Goal: Task Accomplishment & Management: Use online tool/utility

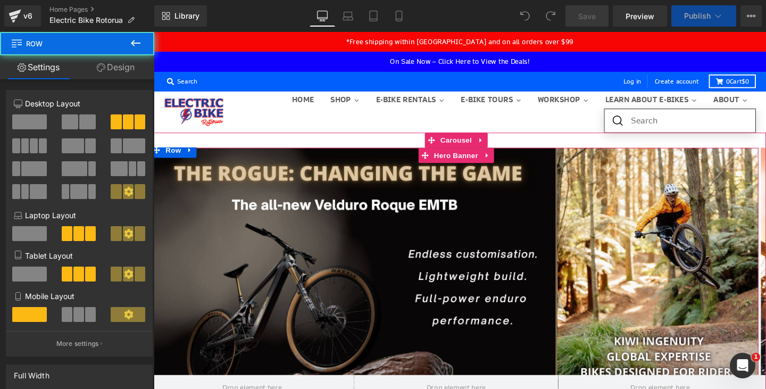
click at [305, 248] on div "Row" at bounding box center [471, 286] width 643 height 276
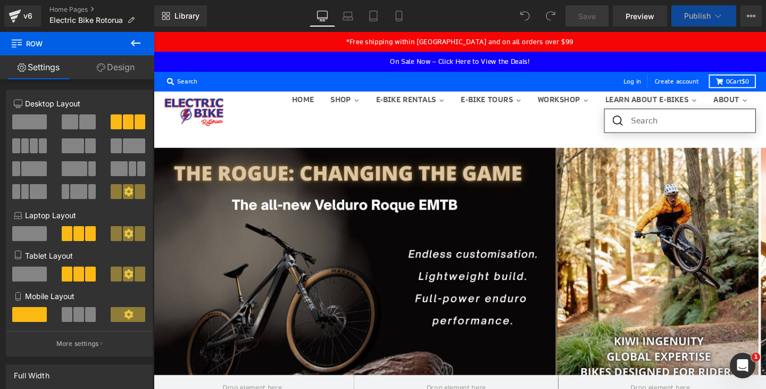
click at [133, 47] on icon at bounding box center [135, 43] width 13 height 13
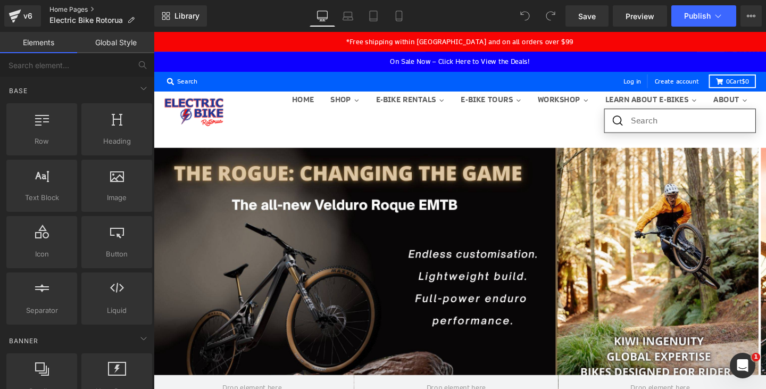
click at [71, 7] on link "Home Pages" at bounding box center [101, 9] width 105 height 9
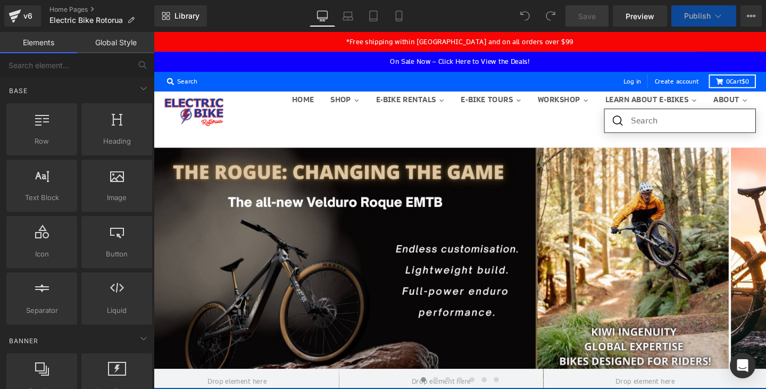
scroll to position [36, 627]
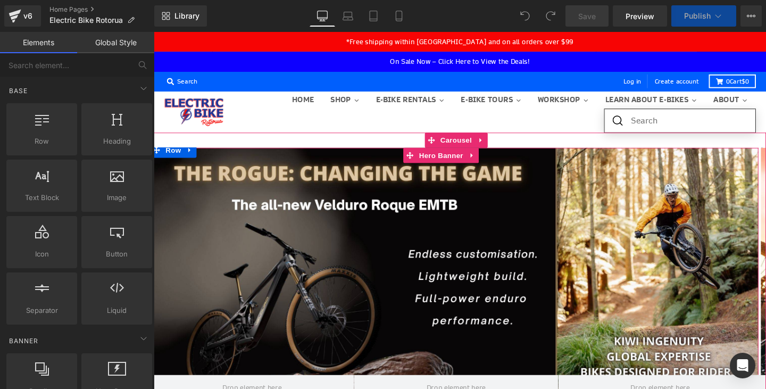
click at [327, 226] on div "Row" at bounding box center [471, 286] width 643 height 276
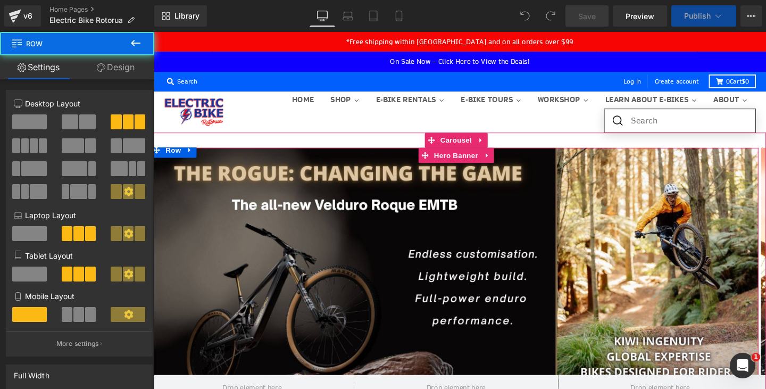
scroll to position [0, 0]
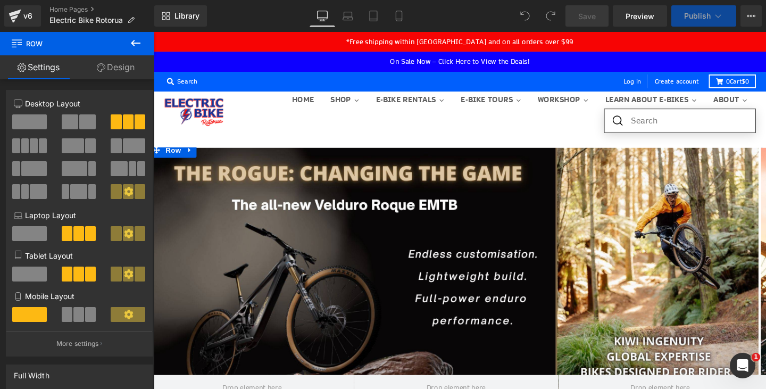
click at [115, 63] on link "Design" at bounding box center [115, 67] width 77 height 24
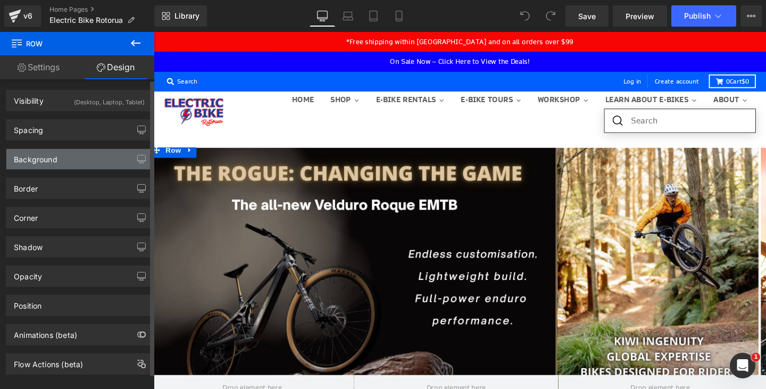
click at [54, 161] on div "Background" at bounding box center [36, 156] width 44 height 15
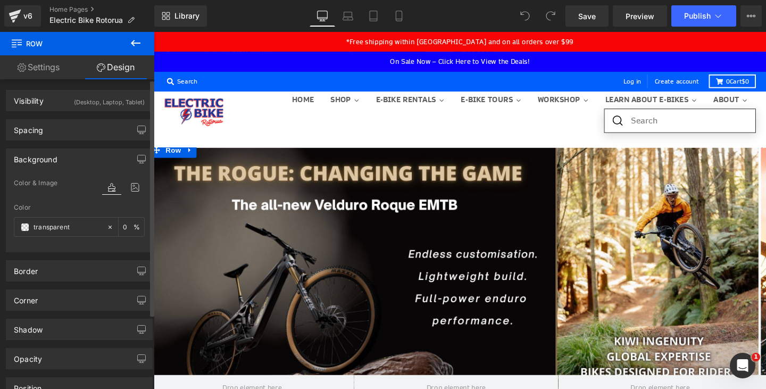
click at [54, 161] on div "Background" at bounding box center [36, 156] width 44 height 15
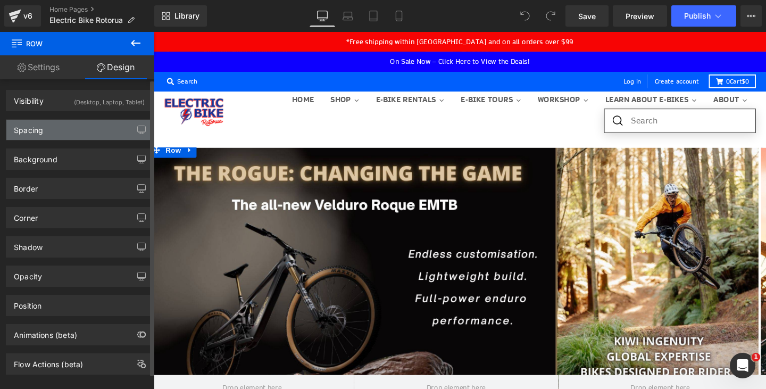
click at [60, 121] on div "Spacing" at bounding box center [79, 130] width 146 height 20
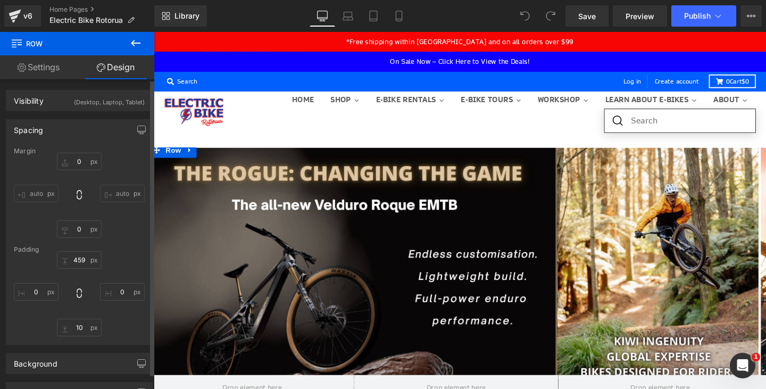
click at [60, 121] on div "Spacing" at bounding box center [79, 130] width 146 height 20
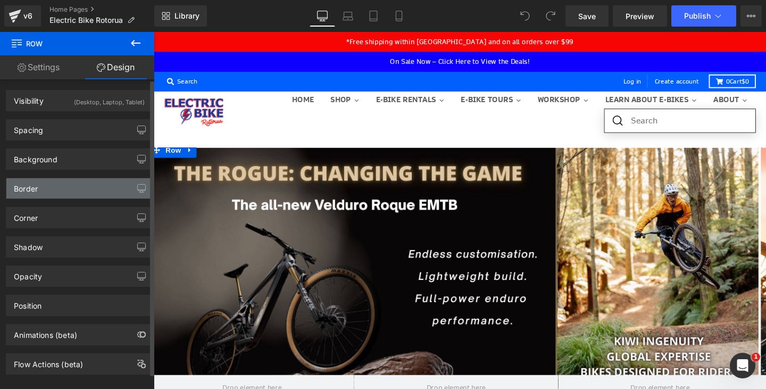
click at [51, 192] on div "Border" at bounding box center [79, 188] width 146 height 20
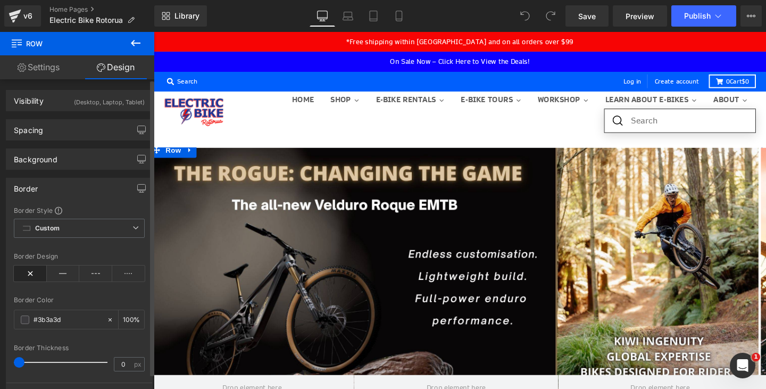
click at [51, 192] on div "Border" at bounding box center [79, 188] width 146 height 20
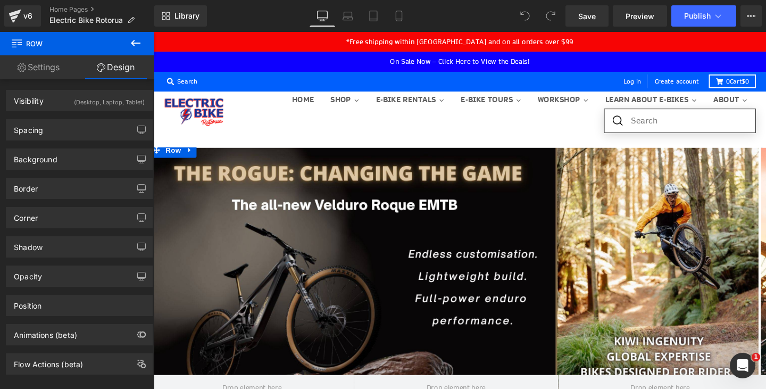
click at [36, 75] on link "Settings" at bounding box center [38, 67] width 77 height 24
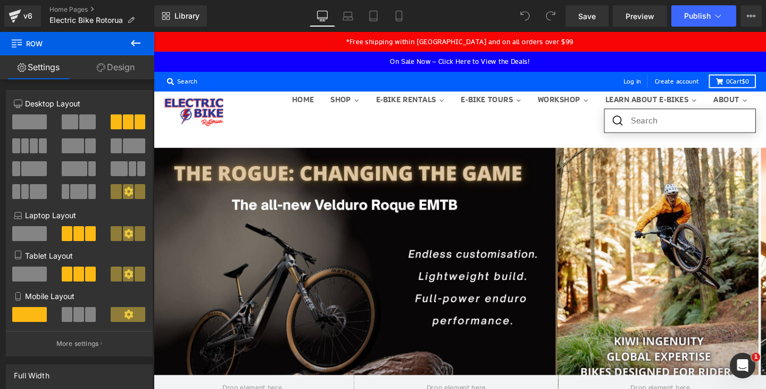
click at [18, 44] on icon at bounding box center [17, 42] width 10 height 10
click at [133, 47] on icon at bounding box center [135, 43] width 13 height 13
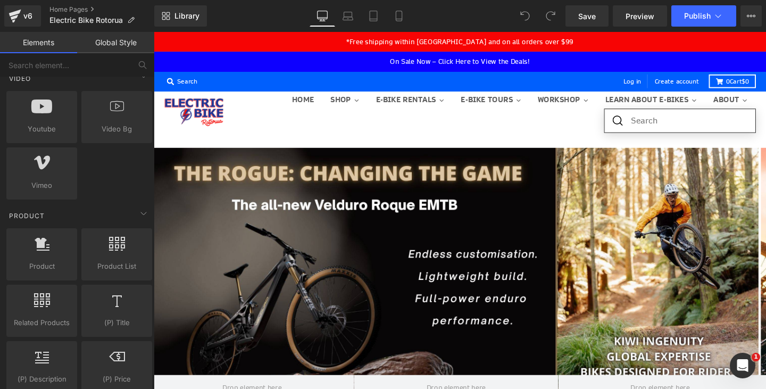
scroll to position [723, 0]
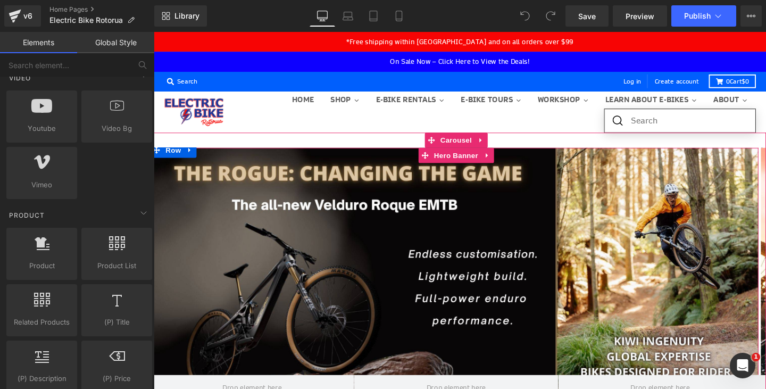
click at [323, 255] on div "Row" at bounding box center [471, 286] width 643 height 276
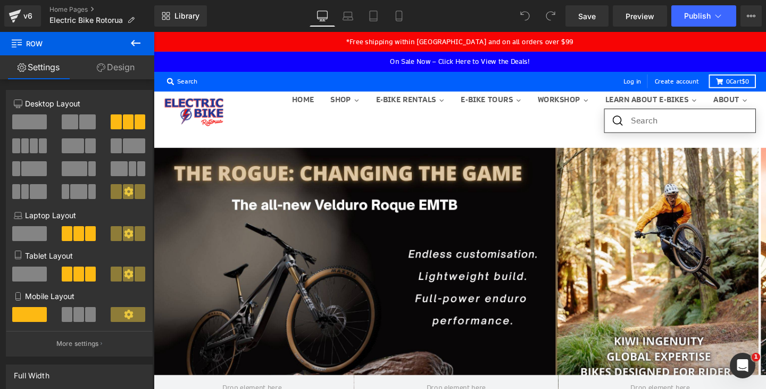
click at [129, 43] on button at bounding box center [135, 43] width 37 height 23
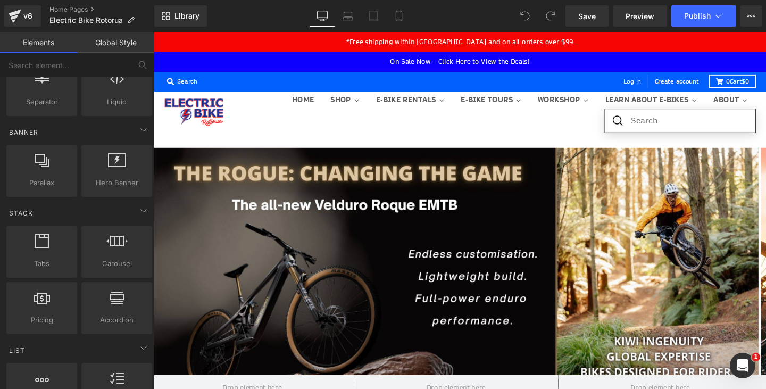
scroll to position [208, 0]
click at [109, 171] on div at bounding box center [117, 166] width 64 height 24
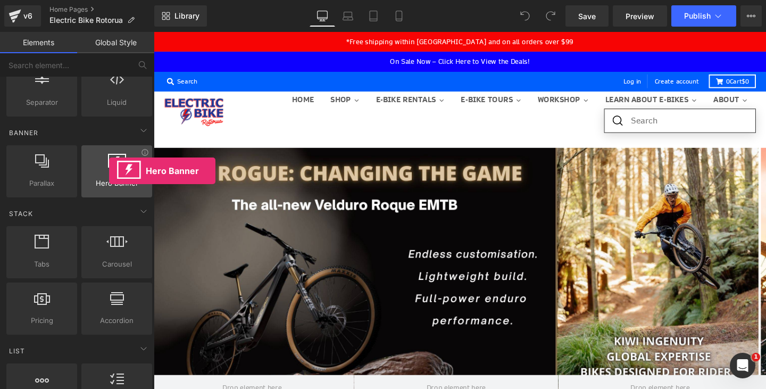
click at [109, 171] on div at bounding box center [117, 166] width 64 height 24
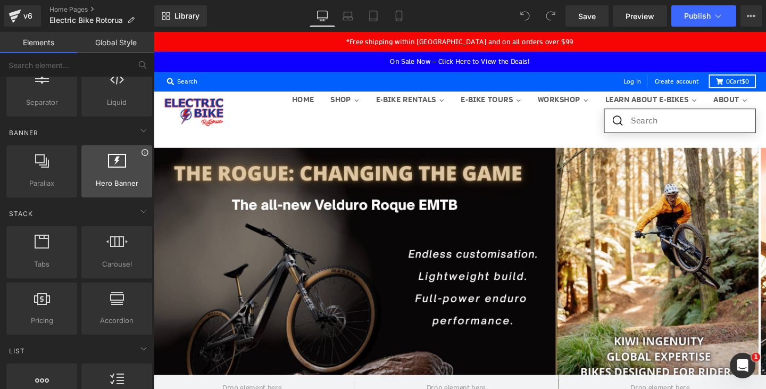
click at [142, 155] on icon at bounding box center [144, 152] width 6 height 6
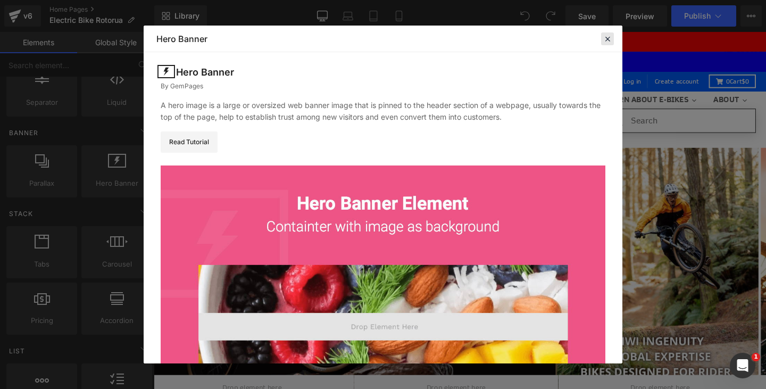
click at [607, 36] on icon at bounding box center [607, 39] width 10 height 10
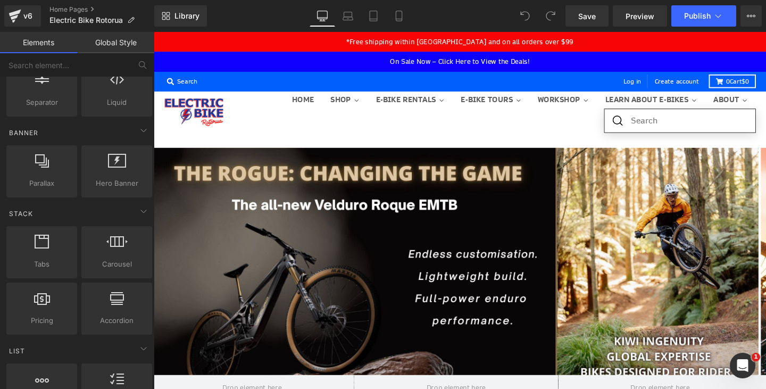
click at [101, 44] on link "Global Style" at bounding box center [115, 42] width 77 height 21
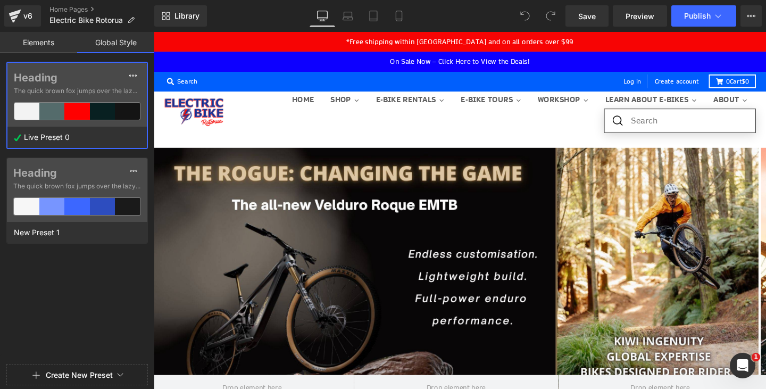
click at [33, 43] on link "Elements" at bounding box center [38, 42] width 77 height 21
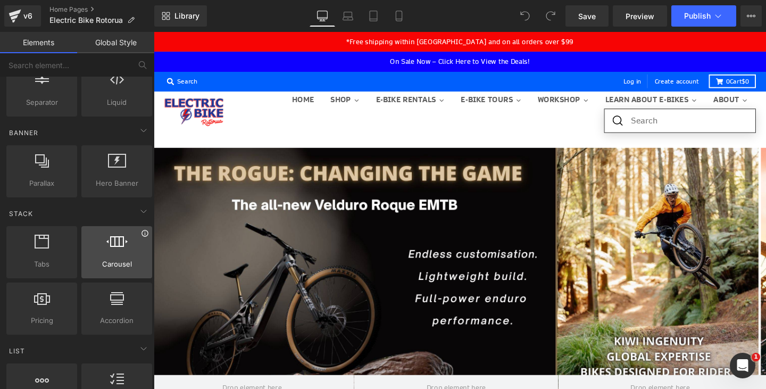
click at [142, 236] on icon at bounding box center [144, 233] width 6 height 6
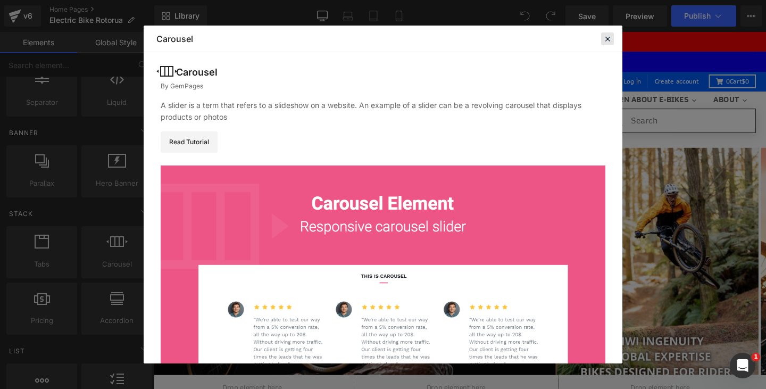
click at [606, 39] on icon at bounding box center [607, 39] width 10 height 10
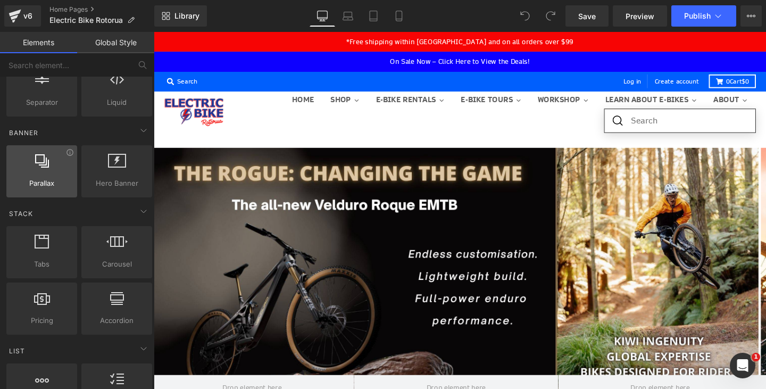
scroll to position [0, 0]
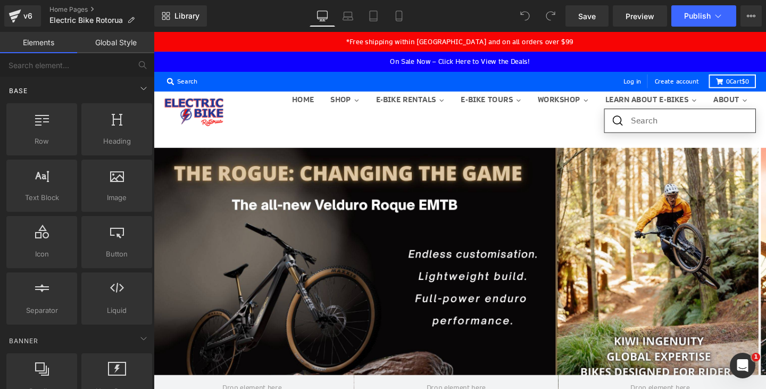
click at [65, 86] on div "Base" at bounding box center [79, 90] width 150 height 21
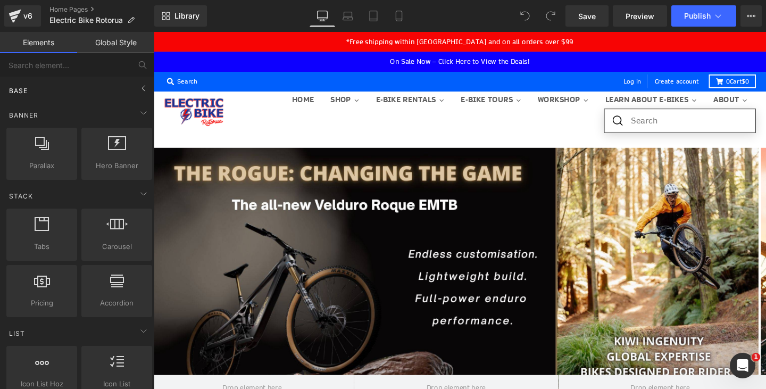
click at [65, 86] on div "Base" at bounding box center [79, 90] width 150 height 21
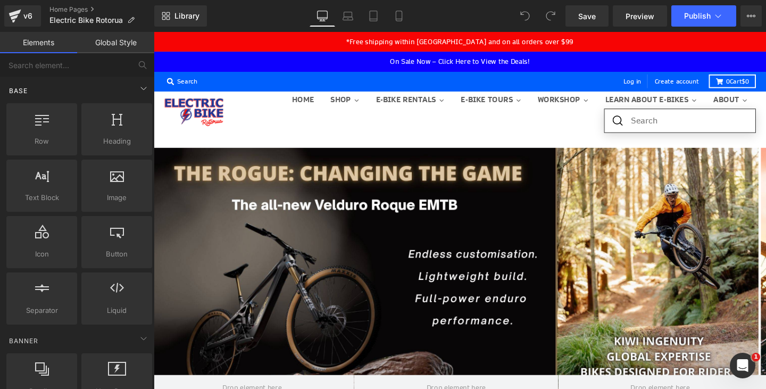
click at [65, 86] on div "Base" at bounding box center [79, 90] width 150 height 21
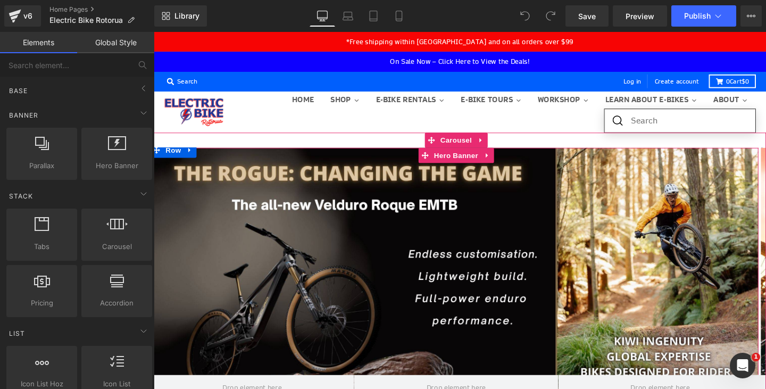
click at [291, 207] on div "Row" at bounding box center [471, 286] width 643 height 276
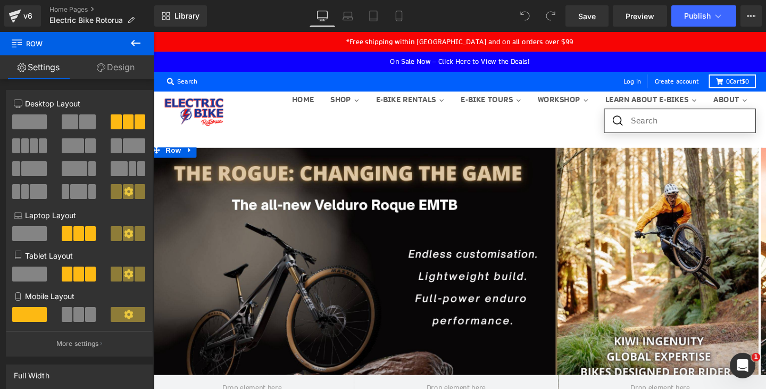
click at [115, 69] on link "Design" at bounding box center [115, 67] width 77 height 24
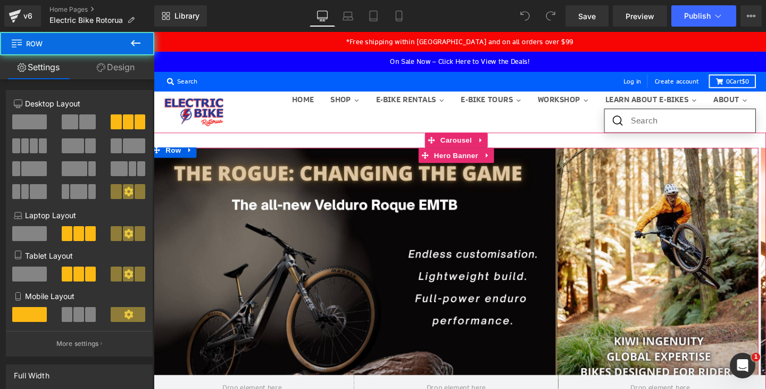
click at [270, 232] on div "Row" at bounding box center [471, 286] width 643 height 276
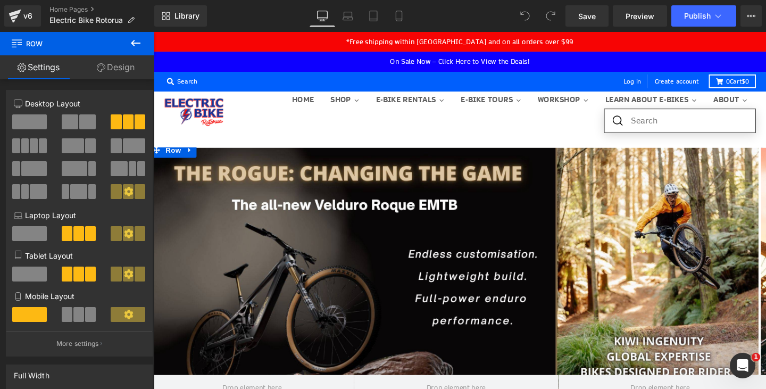
click at [106, 74] on link "Design" at bounding box center [115, 67] width 77 height 24
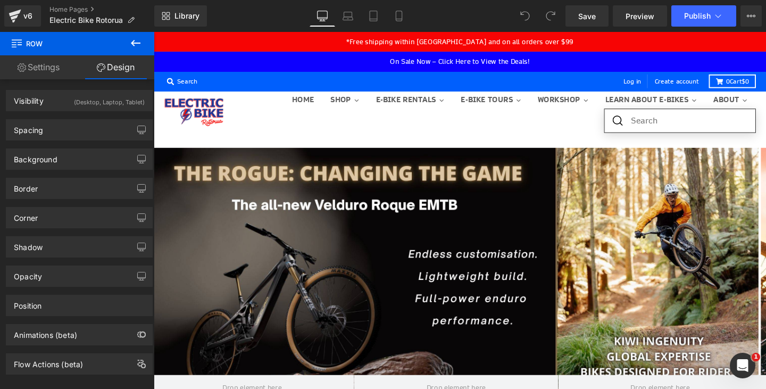
click at [21, 42] on icon at bounding box center [17, 42] width 10 height 10
click at [136, 51] on button at bounding box center [135, 43] width 37 height 23
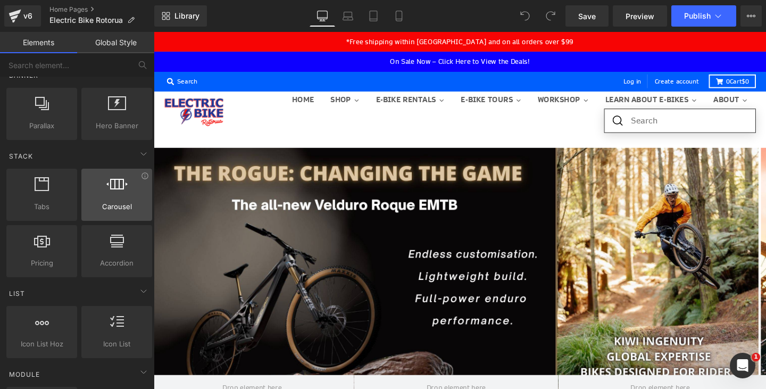
scroll to position [40, 0]
click at [138, 190] on div at bounding box center [117, 189] width 64 height 24
click at [143, 177] on icon at bounding box center [144, 175] width 6 height 6
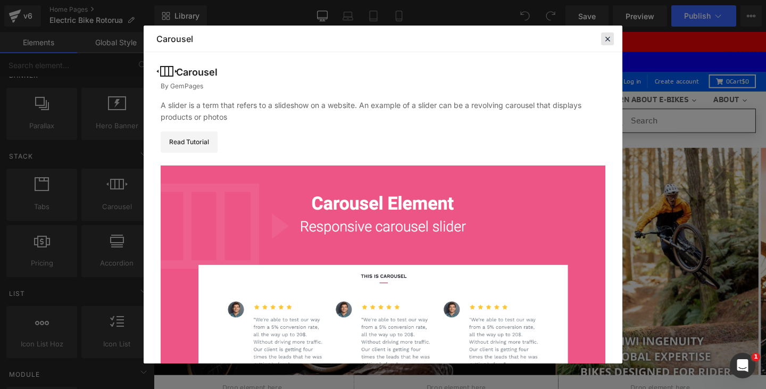
click at [606, 38] on icon at bounding box center [607, 39] width 10 height 10
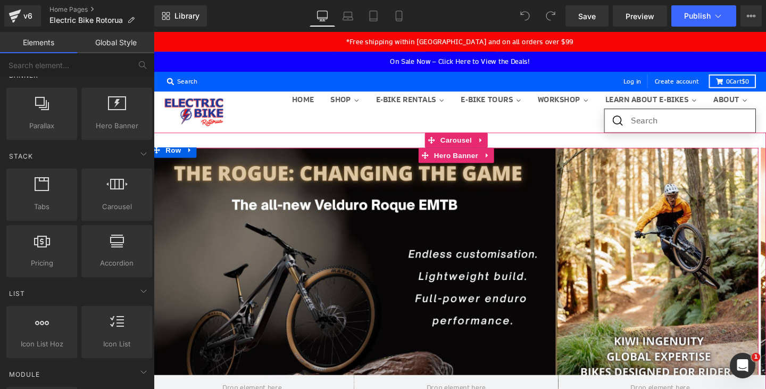
click at [306, 257] on div "Row" at bounding box center [471, 286] width 643 height 276
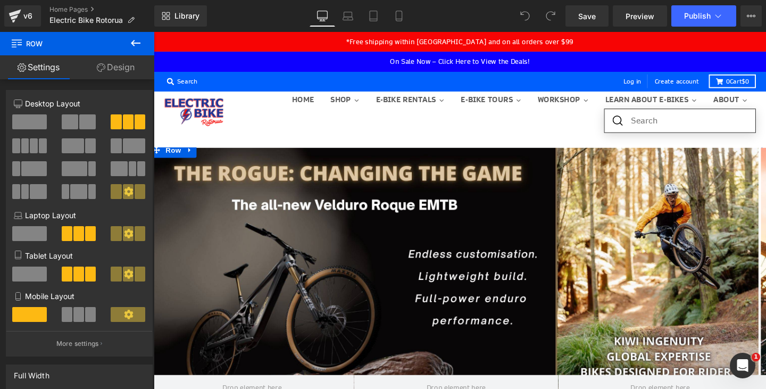
click at [110, 71] on link "Design" at bounding box center [115, 67] width 77 height 24
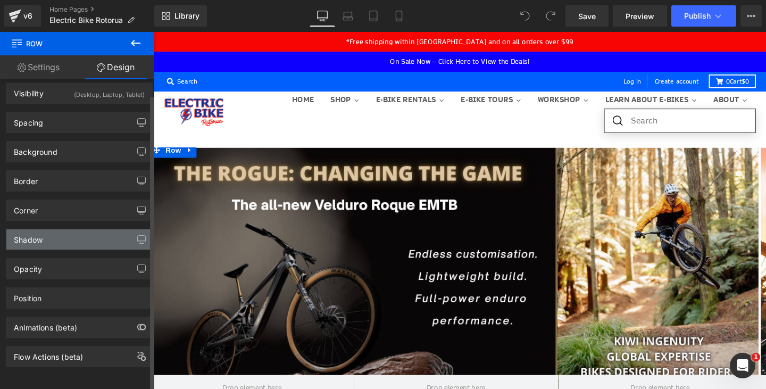
scroll to position [0, 0]
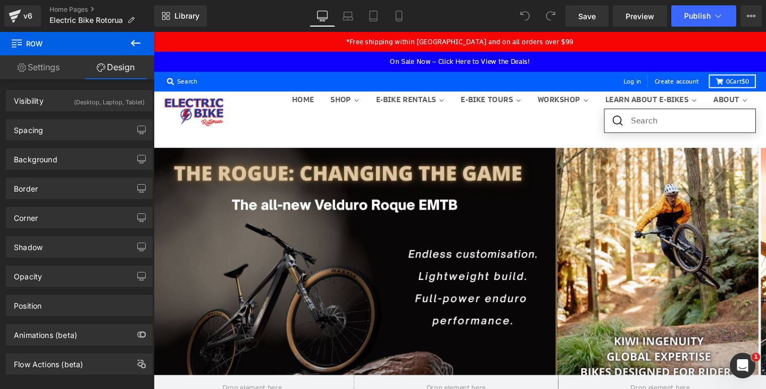
click at [138, 40] on icon at bounding box center [135, 43] width 13 height 13
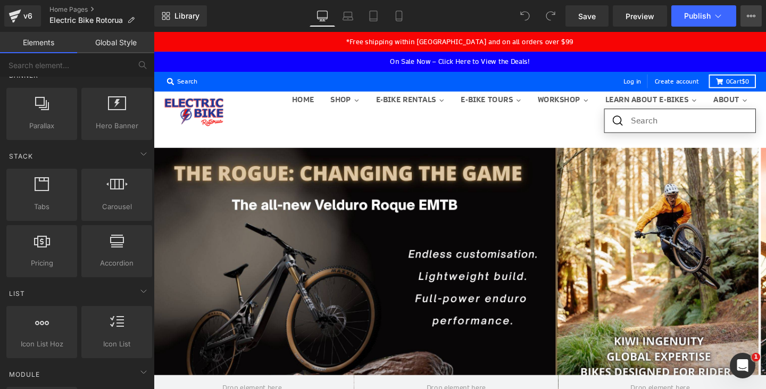
click at [747, 20] on button "View Live Page View with current Template Save Template to Library Schedule Pub…" at bounding box center [750, 15] width 21 height 21
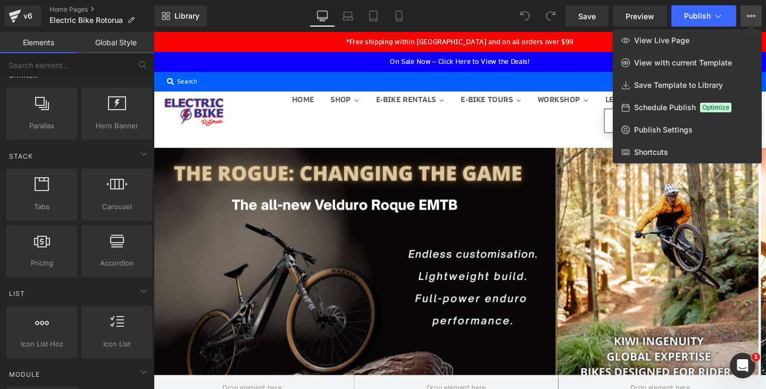
click at [471, 16] on div "Library Desktop Desktop Laptop Tablet Mobile Save Preview Publish Scheduled Vie…" at bounding box center [459, 15] width 611 height 21
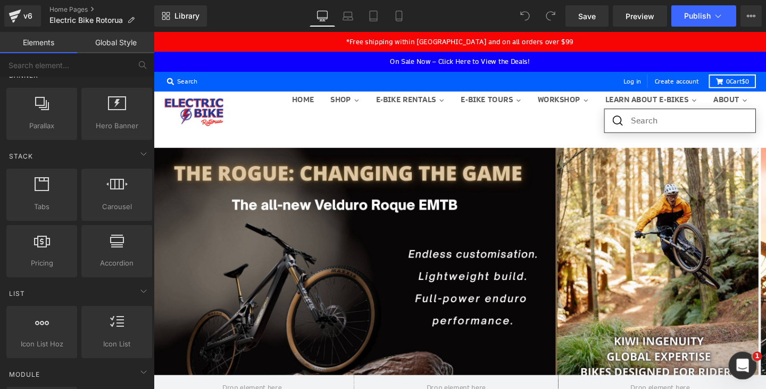
click at [748, 365] on div "Open Intercom Messenger" at bounding box center [740, 363] width 35 height 35
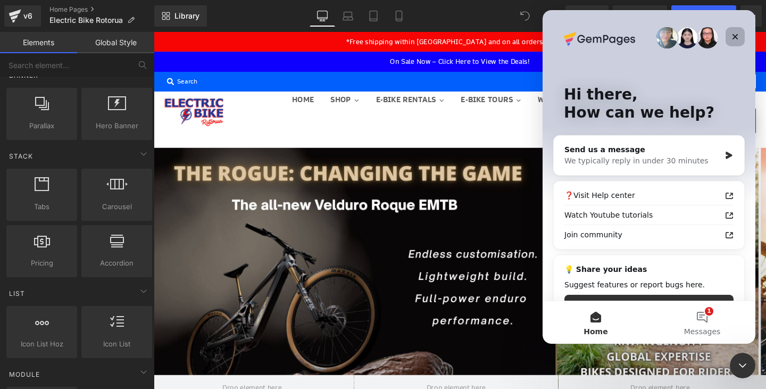
click at [734, 33] on icon "Close" at bounding box center [734, 36] width 9 height 9
